Goal: Information Seeking & Learning: Find specific fact

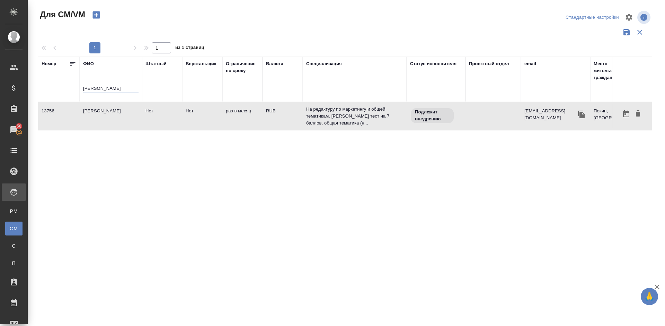
drag, startPoint x: 105, startPoint y: 88, endPoint x: 79, endPoint y: 87, distance: 26.0
click at [79, 87] on tr "Номер ФИО Пин Пи Штатный Верстальщик Ограничение по сроку Валюта Специализация …" at bounding box center [408, 78] width 740 height 45
type input "Ж"
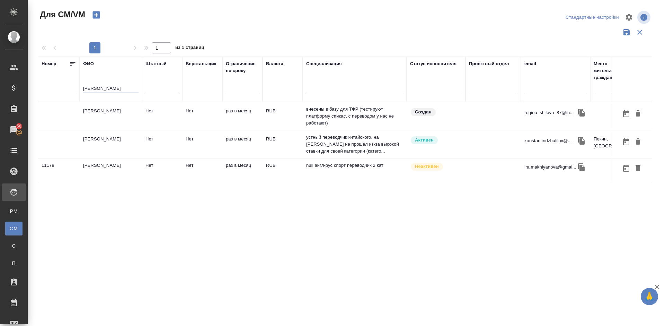
type input "[PERSON_NAME]"
click at [122, 146] on td "[PERSON_NAME]" at bounding box center [111, 144] width 62 height 24
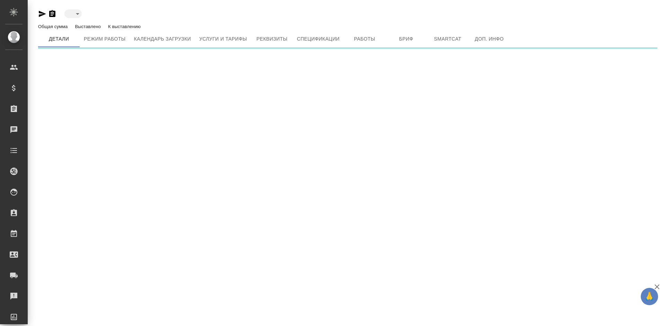
type input "active"
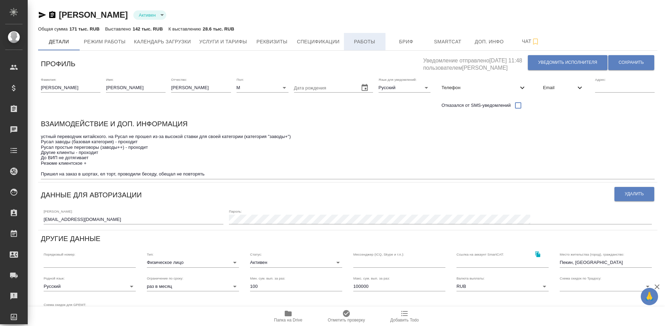
click at [364, 39] on span "Работы" at bounding box center [364, 41] width 33 height 9
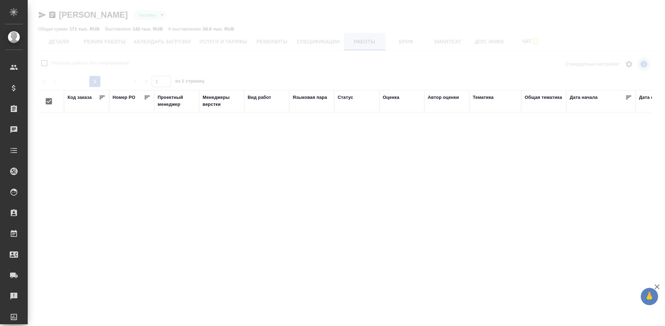
checkbox input "false"
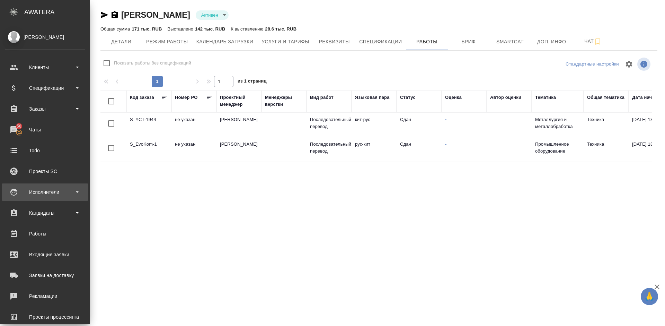
click at [65, 192] on div "Исполнители" at bounding box center [45, 192] width 80 height 10
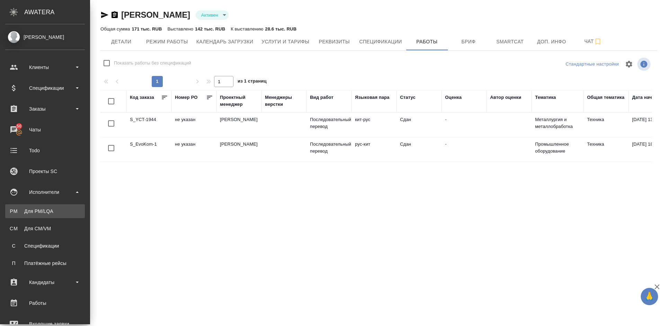
click at [65, 211] on div "Для PM/LQA" at bounding box center [45, 210] width 73 height 7
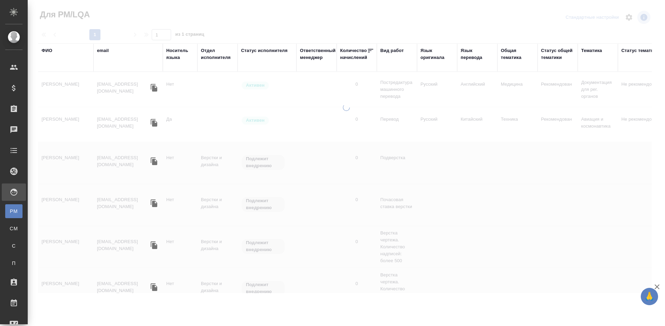
click at [47, 47] on div "ФИО" at bounding box center [47, 50] width 11 height 7
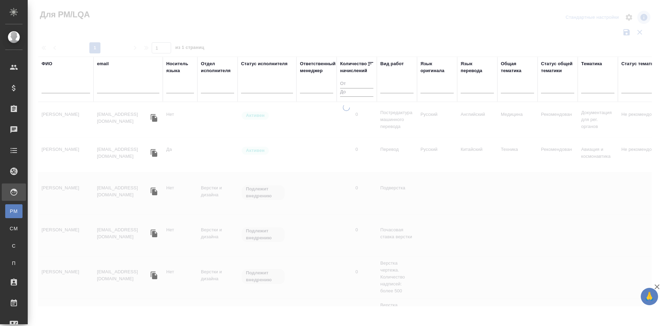
click at [73, 88] on input "text" at bounding box center [66, 88] width 48 height 9
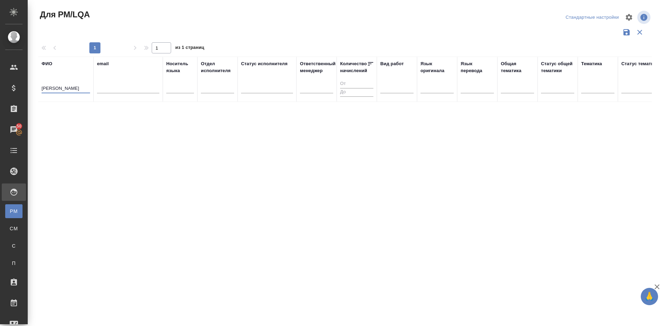
type input "Иван Ян"
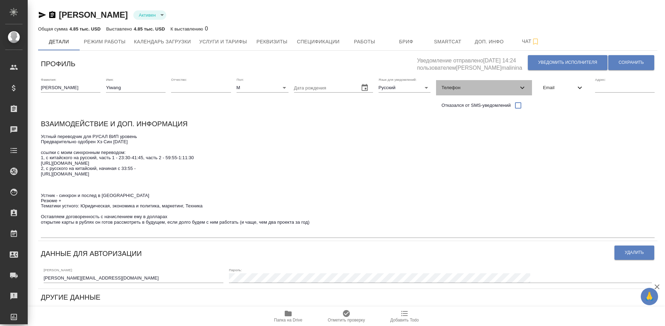
click at [467, 88] on span "Телефон" at bounding box center [480, 87] width 77 height 7
select select "CN"
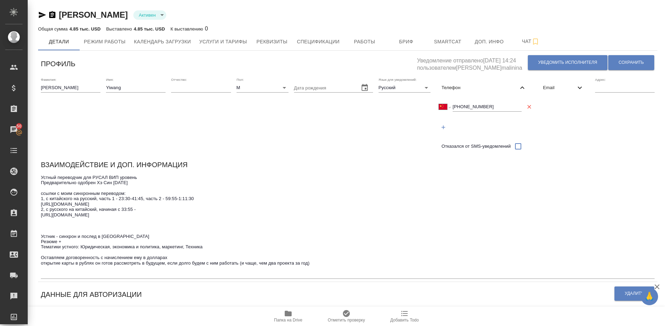
click at [589, 143] on div "Фамилия: Yang Имя: Yiwang Отчество: Пол: М male Дата рождения Язык для уведомле…" at bounding box center [347, 115] width 619 height 82
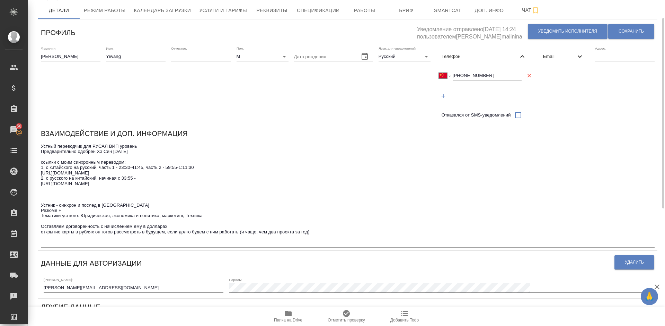
scroll to position [21, 0]
